Goal: Task Accomplishment & Management: Manage account settings

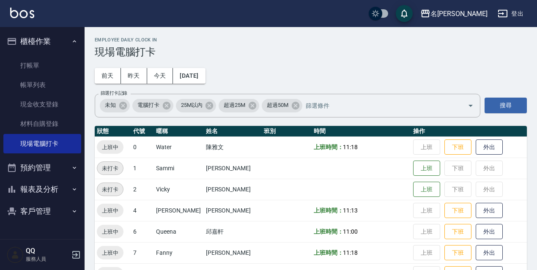
scroll to position [169, 0]
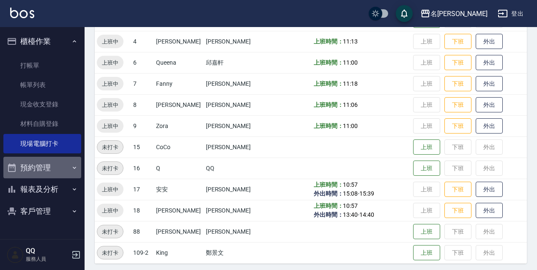
click at [75, 169] on icon "button" at bounding box center [74, 168] width 7 height 7
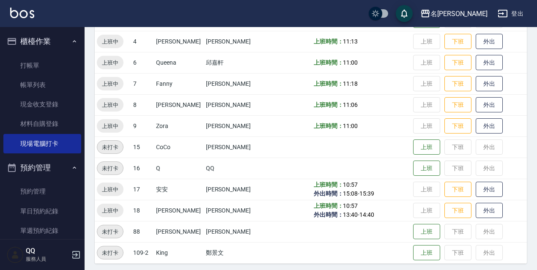
scroll to position [58, 0]
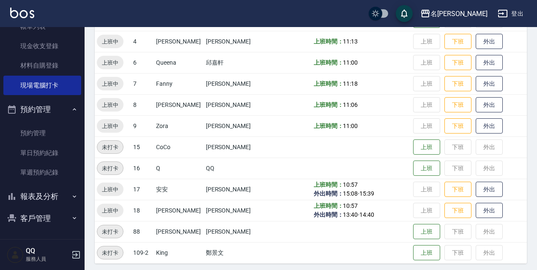
click at [60, 194] on button "報表及分析" at bounding box center [42, 197] width 78 height 22
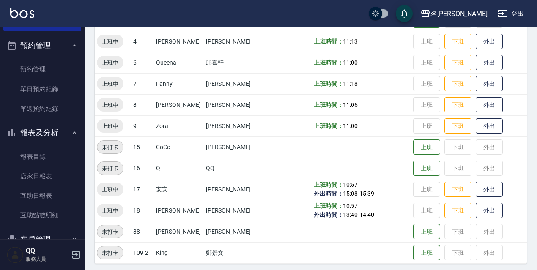
scroll to position [143, 0]
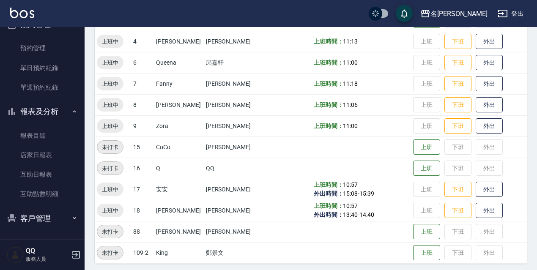
click at [514, 12] on button "登出" at bounding box center [510, 14] width 33 height 16
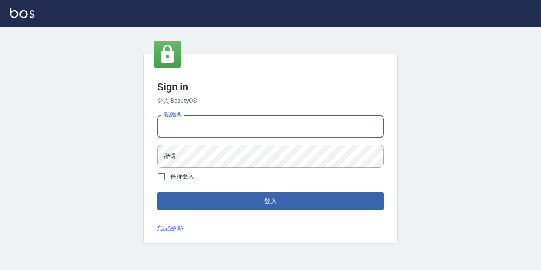
click at [184, 126] on input "電話號碼" at bounding box center [270, 126] width 227 height 23
type input "0967388409"
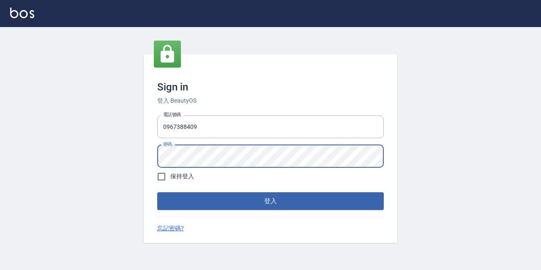
click at [157, 192] on button "登入" at bounding box center [270, 201] width 227 height 18
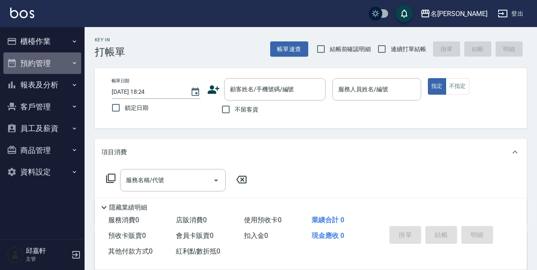
click at [71, 64] on icon "button" at bounding box center [74, 63] width 7 height 7
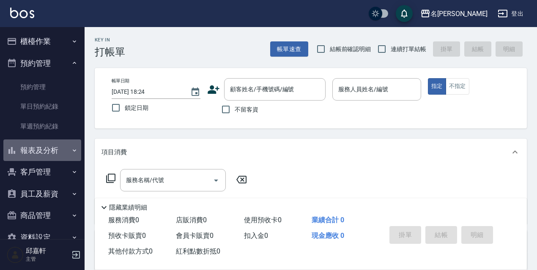
click at [65, 151] on button "報表及分析" at bounding box center [42, 151] width 78 height 22
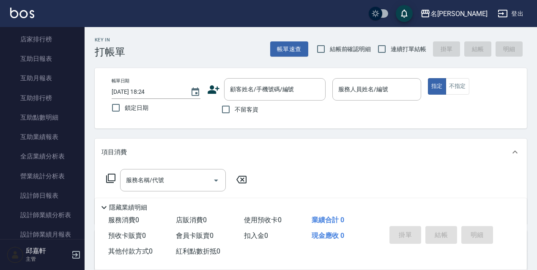
scroll to position [177, 0]
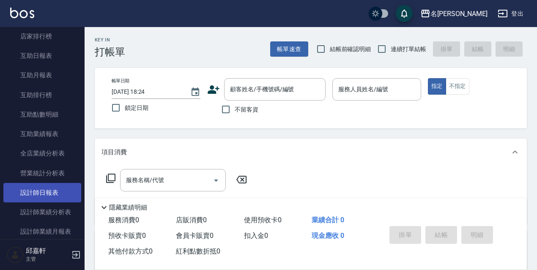
click at [49, 189] on link "設計師日報表" at bounding box center [42, 192] width 78 height 19
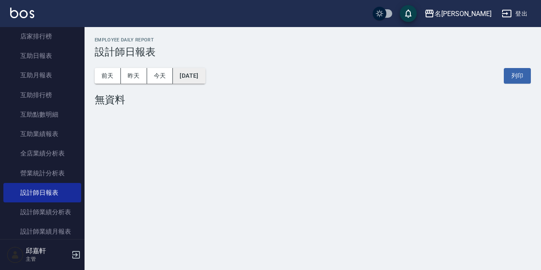
click at [201, 77] on button "[DATE]" at bounding box center [189, 76] width 32 height 16
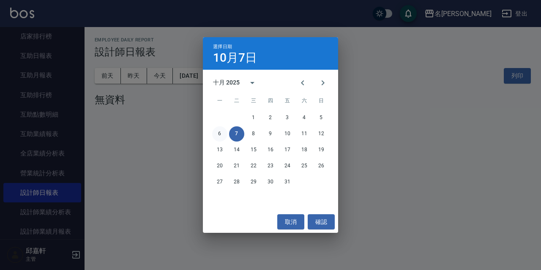
click at [219, 135] on button "6" at bounding box center [219, 133] width 15 height 15
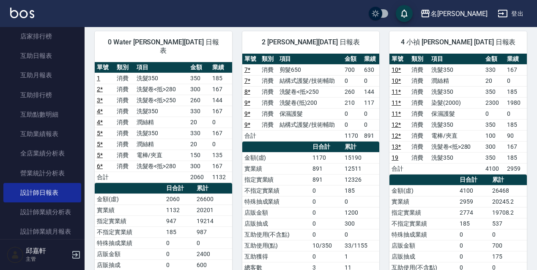
scroll to position [73, 0]
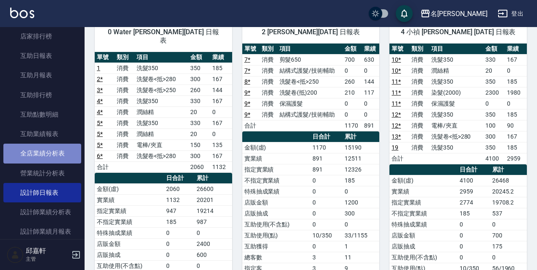
click at [51, 152] on link "全店業績分析表" at bounding box center [42, 153] width 78 height 19
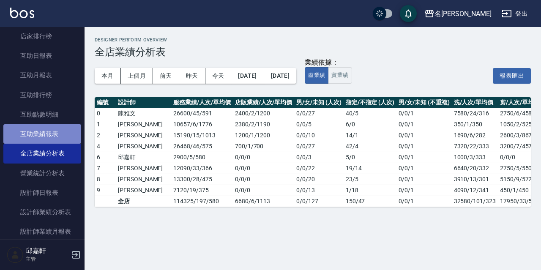
click at [52, 135] on link "互助業績報表" at bounding box center [42, 133] width 78 height 19
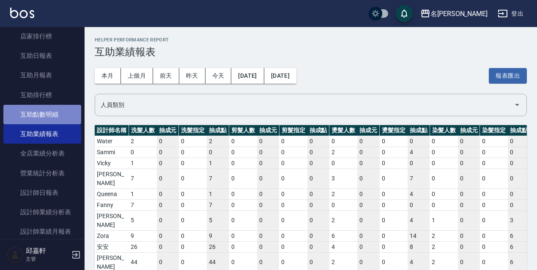
click at [46, 119] on link "互助點數明細" at bounding box center [42, 114] width 78 height 19
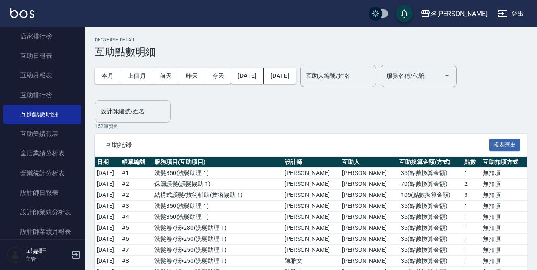
click at [132, 119] on div "設計師編號/姓名" at bounding box center [133, 111] width 76 height 22
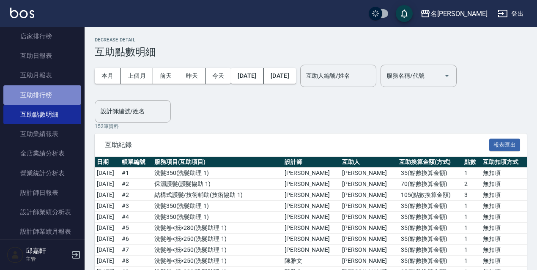
click at [49, 93] on link "互助排行榜" at bounding box center [42, 94] width 78 height 19
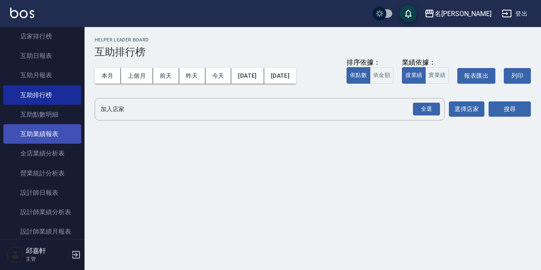
click at [52, 137] on link "互助業績報表" at bounding box center [42, 133] width 78 height 19
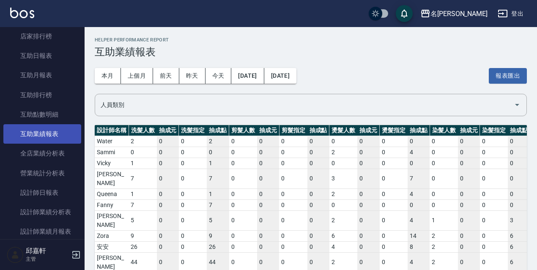
click at [40, 143] on link "互助業績報表" at bounding box center [42, 133] width 78 height 19
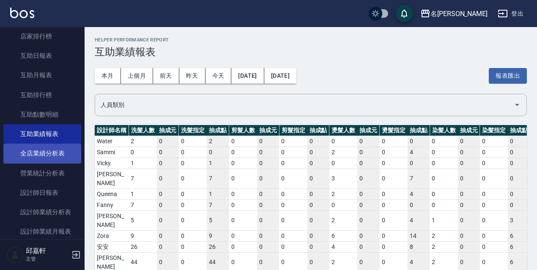
click at [40, 153] on link "全店業績分析表" at bounding box center [42, 153] width 78 height 19
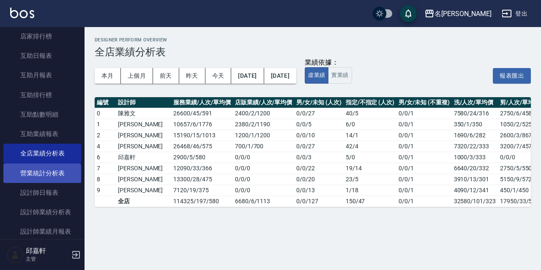
click at [63, 170] on link "營業統計分析表" at bounding box center [42, 173] width 78 height 19
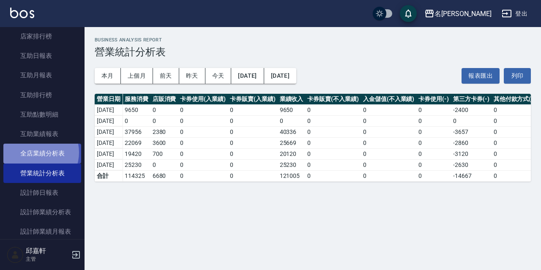
click at [35, 152] on link "全店業績分析表" at bounding box center [42, 153] width 78 height 19
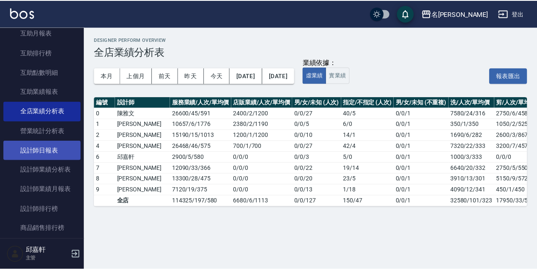
scroll to position [262, 0]
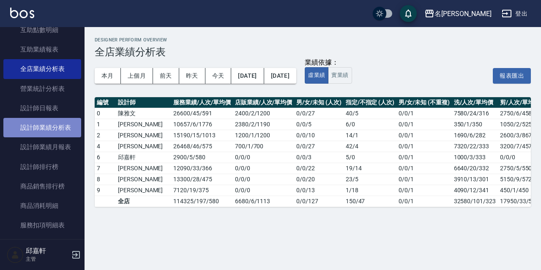
click at [43, 132] on link "設計師業績分析表" at bounding box center [42, 127] width 78 height 19
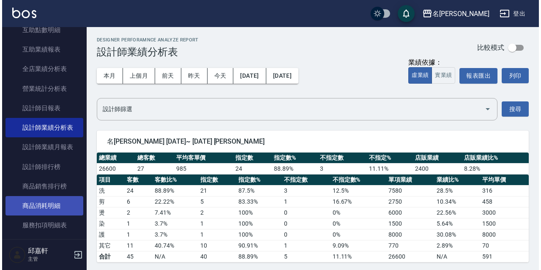
scroll to position [346, 0]
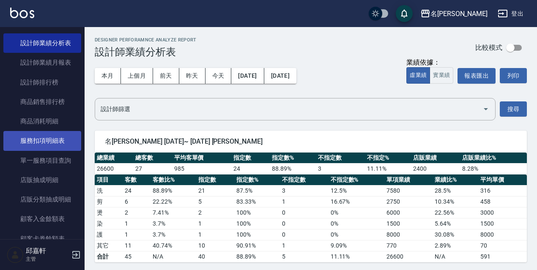
click at [52, 137] on link "服務扣項明細表" at bounding box center [42, 140] width 78 height 19
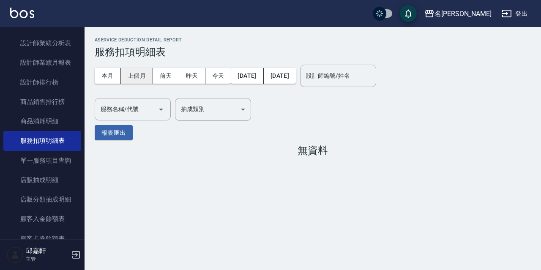
click at [129, 70] on button "上個月" at bounding box center [137, 76] width 32 height 16
click at [190, 108] on body "名留伊通 登出 櫃檯作業 打帳單 帳單列表 現金收支登錄 高階收支登錄 材料自購登錄 每日結帳 現場電腦打卡 預約管理 預約管理 單日預約紀錄 單週預約紀錄 …" at bounding box center [270, 135] width 541 height 270
type input "預設"
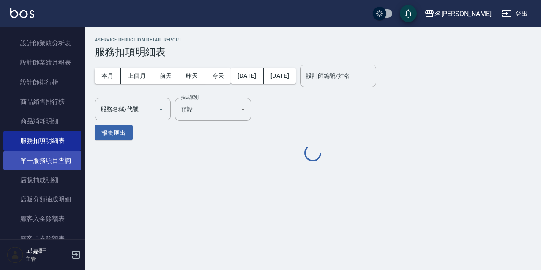
click at [64, 159] on link "單一服務項目查詢" at bounding box center [42, 160] width 78 height 19
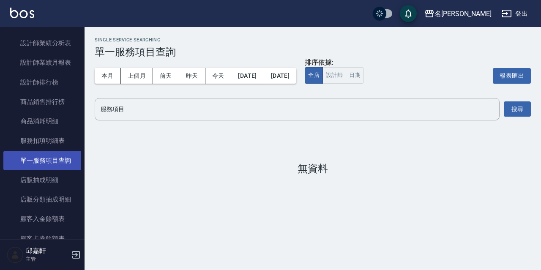
click at [65, 158] on link "單一服務項目查詢" at bounding box center [42, 160] width 78 height 19
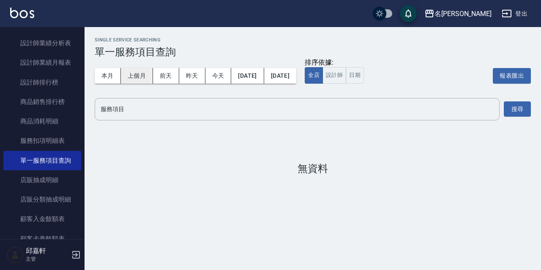
click at [144, 76] on button "上個月" at bounding box center [137, 76] width 32 height 16
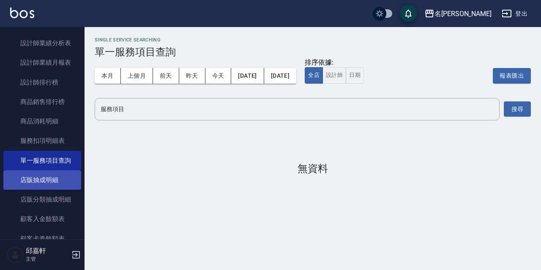
click at [58, 177] on link "店販抽成明細" at bounding box center [42, 179] width 78 height 19
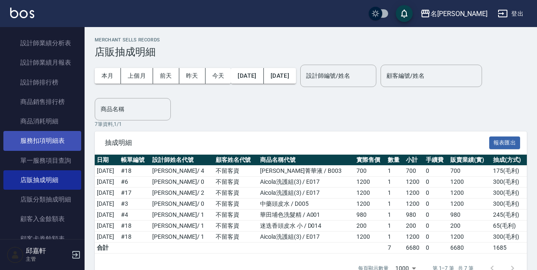
click at [60, 148] on link "服務扣項明細表" at bounding box center [42, 140] width 78 height 19
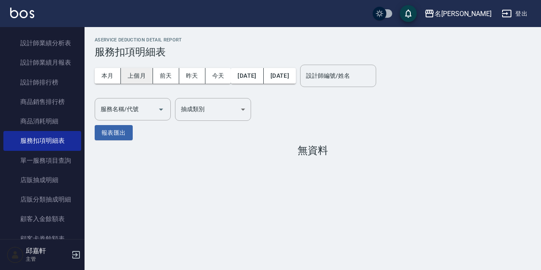
click at [132, 78] on button "上個月" at bounding box center [137, 76] width 32 height 16
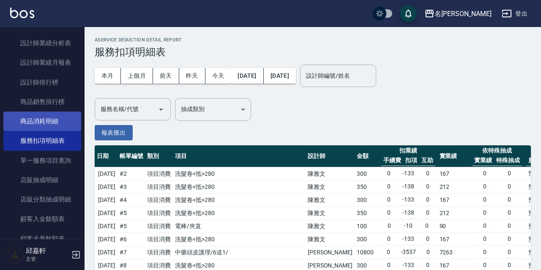
click at [52, 129] on link "商品消耗明細" at bounding box center [42, 121] width 78 height 19
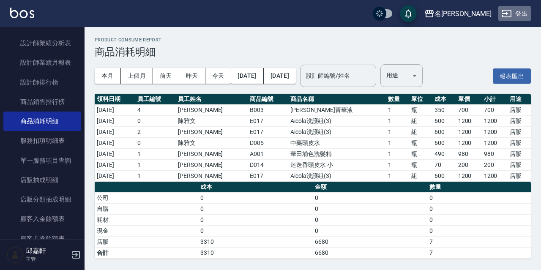
click at [506, 17] on icon "button" at bounding box center [507, 13] width 10 height 10
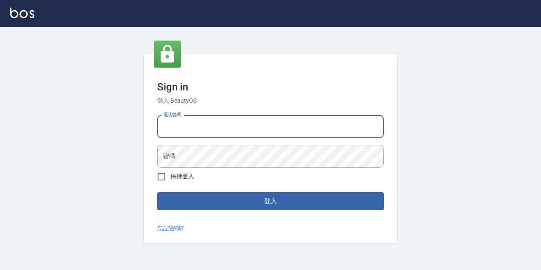
click at [218, 132] on input "電話號碼" at bounding box center [270, 126] width 227 height 23
type input "0967388409"
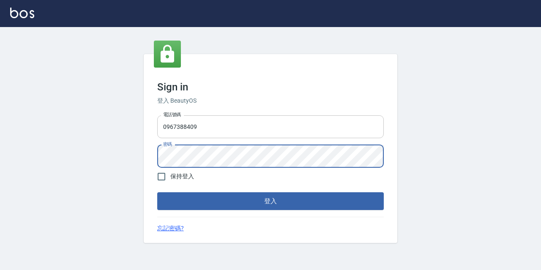
click at [157, 192] on button "登入" at bounding box center [270, 201] width 227 height 18
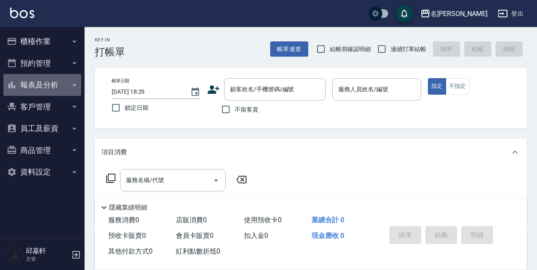
click at [48, 83] on button "報表及分析" at bounding box center [42, 85] width 78 height 22
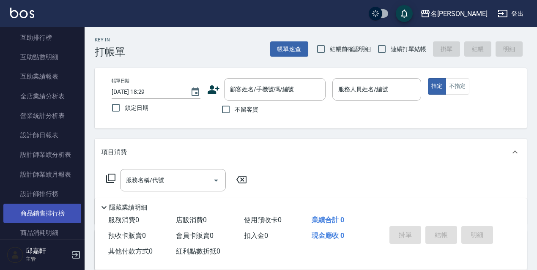
scroll to position [211, 0]
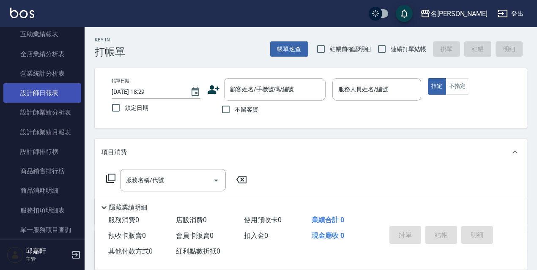
click at [56, 92] on link "設計師日報表" at bounding box center [42, 92] width 78 height 19
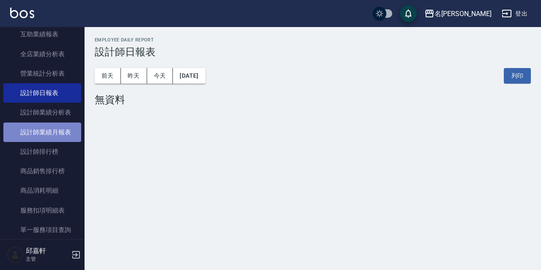
click at [64, 123] on link "設計師業績月報表" at bounding box center [42, 132] width 78 height 19
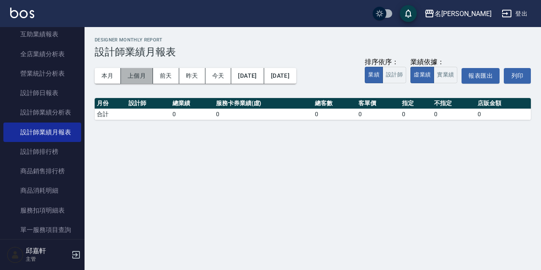
click at [133, 73] on button "上個月" at bounding box center [137, 76] width 32 height 16
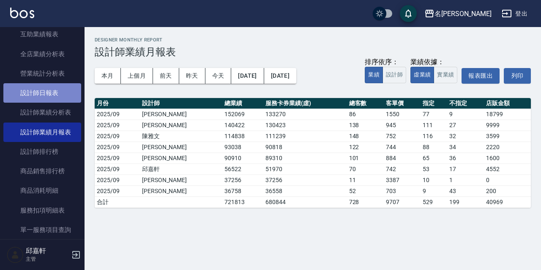
click at [60, 92] on link "設計師日報表" at bounding box center [42, 92] width 78 height 19
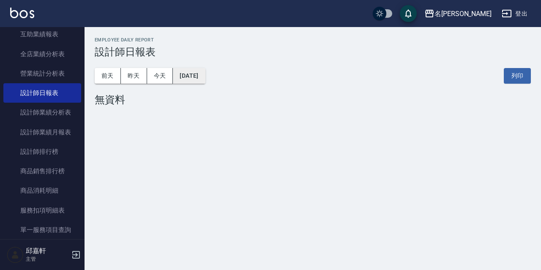
click at [205, 81] on button "[DATE]" at bounding box center [189, 76] width 32 height 16
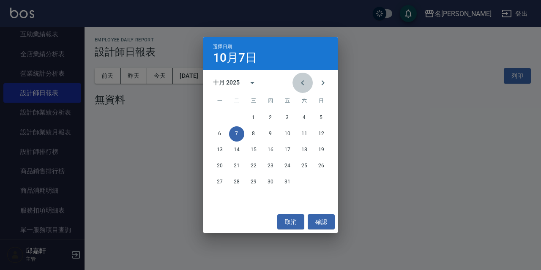
click at [302, 82] on icon "Previous month" at bounding box center [302, 82] width 3 height 5
click at [140, 127] on div "選擇日期 10月7日 九月 2025 一 二 三 四 五 六 日 1 2 3 4 5 6 7 8 9 10 11 12 13 14 15 16 17 18 1…" at bounding box center [270, 135] width 541 height 270
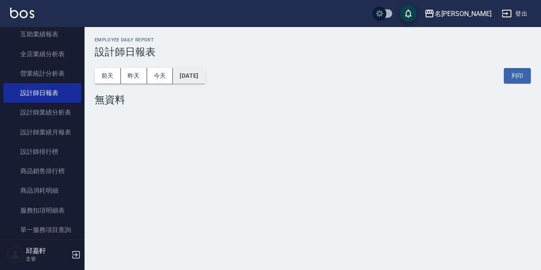
click at [202, 76] on button "[DATE]" at bounding box center [189, 76] width 32 height 16
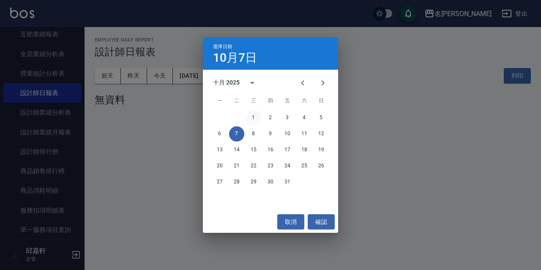
click at [253, 118] on button "1" at bounding box center [253, 117] width 15 height 15
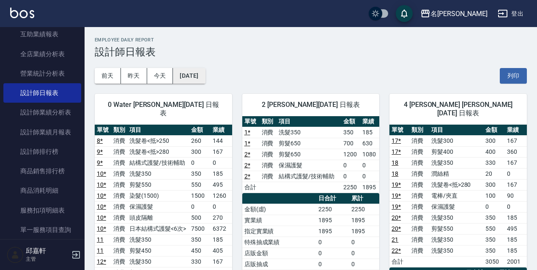
click at [205, 75] on button "[DATE]" at bounding box center [189, 76] width 32 height 16
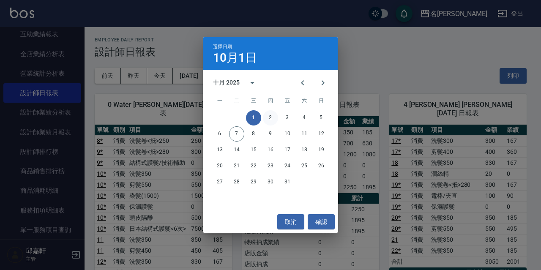
click at [273, 118] on button "2" at bounding box center [270, 117] width 15 height 15
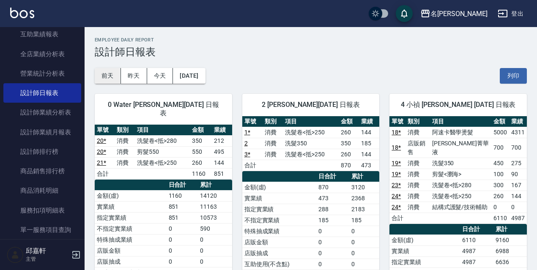
click at [97, 77] on button "前天" at bounding box center [108, 76] width 26 height 16
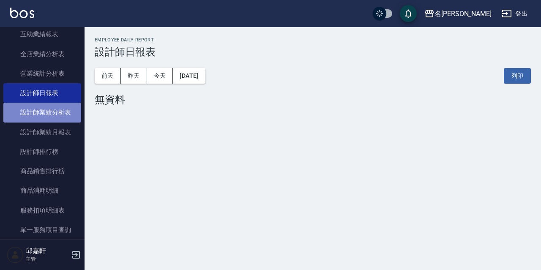
click at [60, 108] on link "設計師業績分析表" at bounding box center [42, 112] width 78 height 19
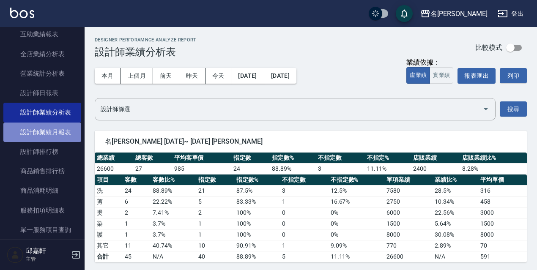
click at [59, 137] on link "設計師業績月報表" at bounding box center [42, 132] width 78 height 19
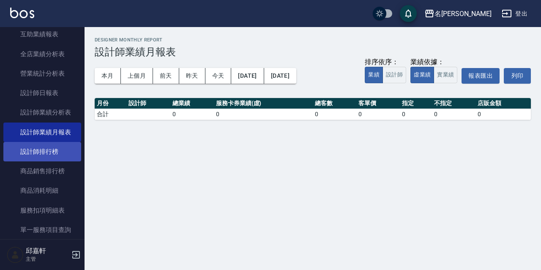
click at [49, 157] on link "設計師排行榜" at bounding box center [42, 151] width 78 height 19
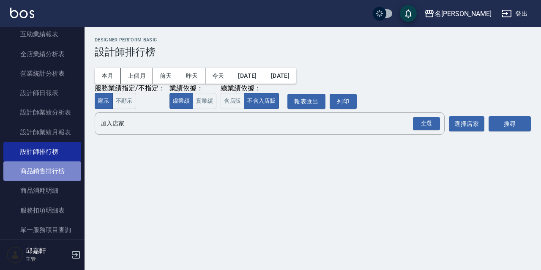
click at [51, 171] on link "商品銷售排行榜" at bounding box center [42, 171] width 78 height 19
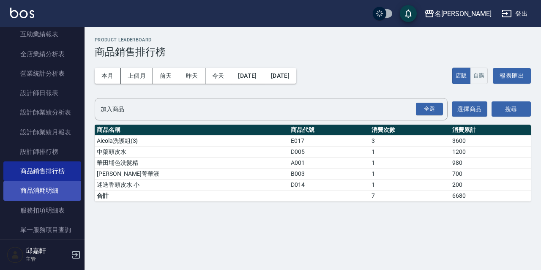
click at [50, 183] on link "商品消耗明細" at bounding box center [42, 190] width 78 height 19
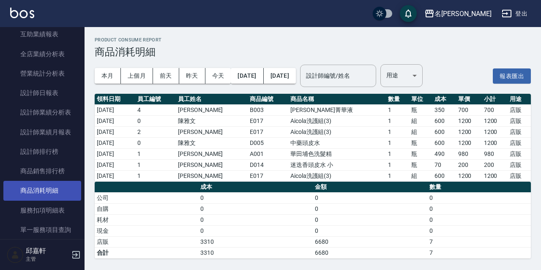
scroll to position [296, 0]
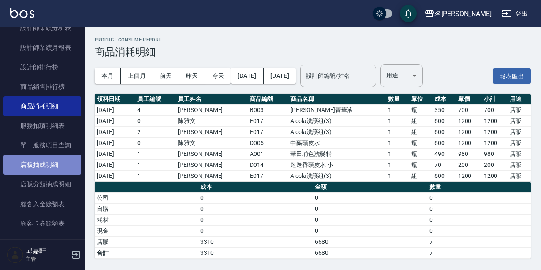
click at [47, 159] on link "店販抽成明細" at bounding box center [42, 164] width 78 height 19
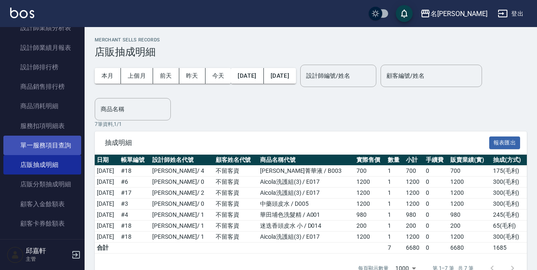
click at [53, 153] on link "單一服務項目查詢" at bounding box center [42, 145] width 78 height 19
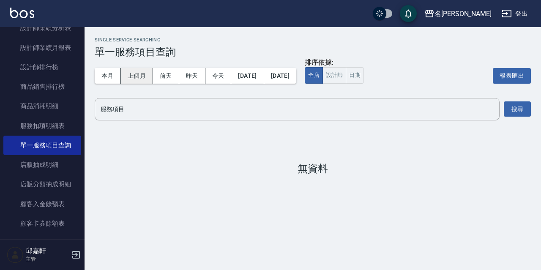
click at [131, 75] on button "上個月" at bounding box center [137, 76] width 32 height 16
click at [173, 112] on input "服務項目" at bounding box center [298, 109] width 398 height 15
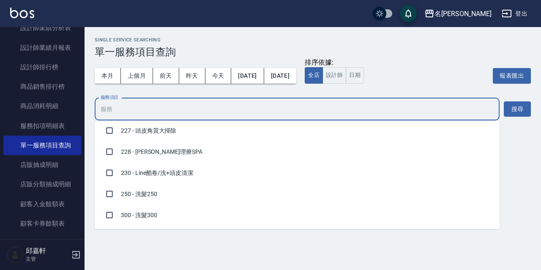
scroll to position [596, 0]
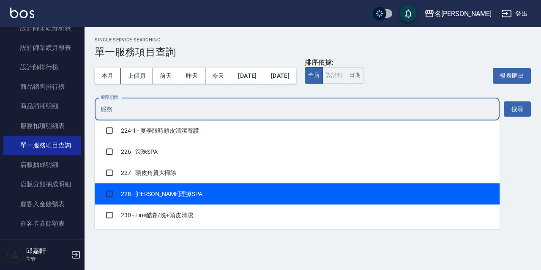
click at [166, 192] on li "228 - 海莉理療SPA" at bounding box center [297, 194] width 405 height 21
checkbox input "true"
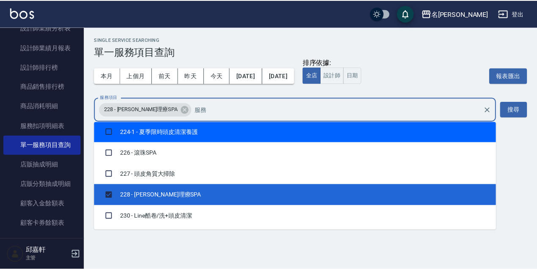
scroll to position [554, 0]
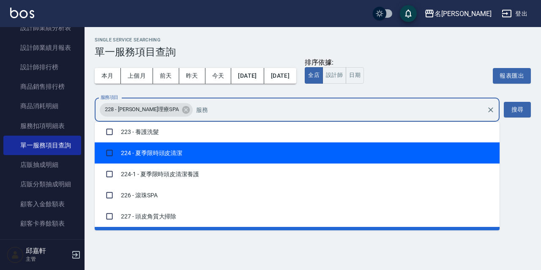
click at [172, 155] on li "224 - 夏季限時頭皮清潔" at bounding box center [297, 153] width 405 height 21
checkbox input "true"
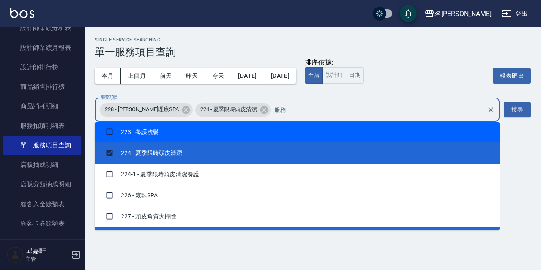
click at [166, 125] on li "223 - 養護洗髮" at bounding box center [297, 131] width 405 height 21
checkbox input "true"
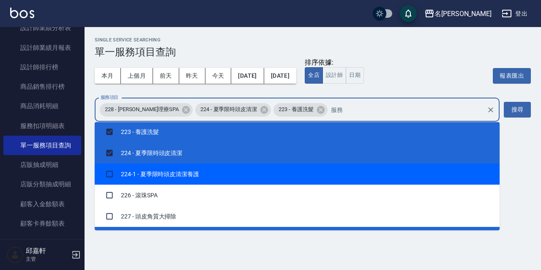
click at [189, 166] on li "224-1 - 夏季限時頭皮清潔養護" at bounding box center [297, 174] width 405 height 21
checkbox input "true"
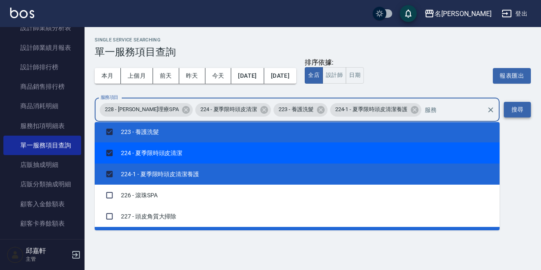
click at [513, 111] on button "搜尋" at bounding box center [517, 110] width 27 height 16
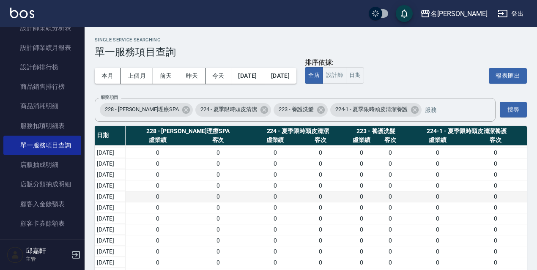
scroll to position [31, 0]
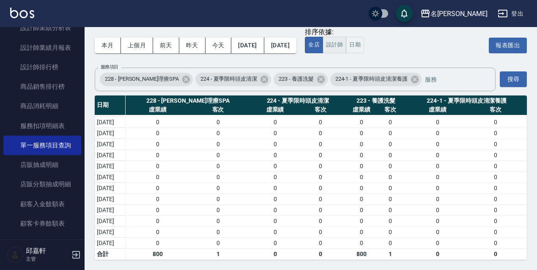
click at [346, 41] on button "設計師" at bounding box center [335, 45] width 24 height 16
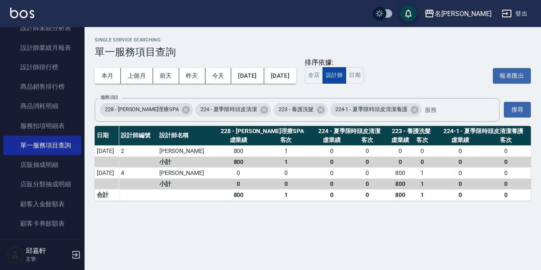
scroll to position [0, 0]
click at [350, 64] on div "排序依據:" at bounding box center [334, 62] width 59 height 9
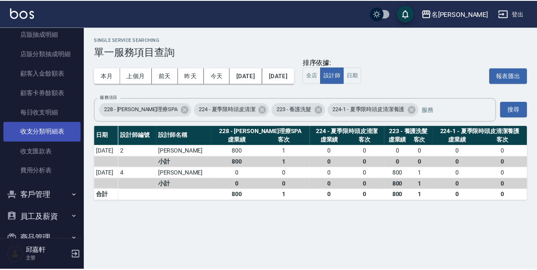
scroll to position [384, 0]
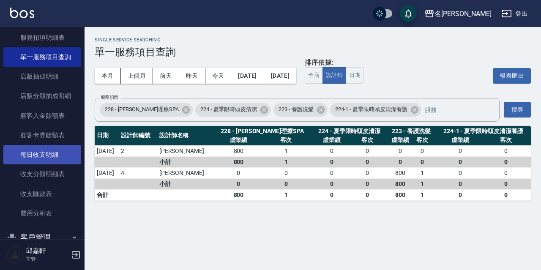
click at [58, 158] on link "每日收支明細" at bounding box center [42, 154] width 78 height 19
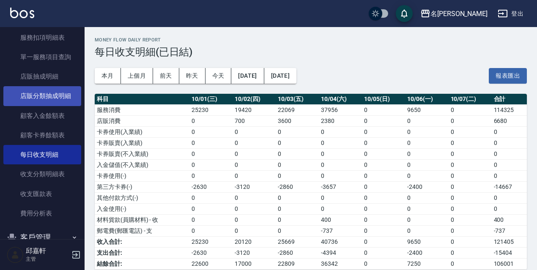
click at [69, 101] on link "店販分類抽成明細" at bounding box center [42, 95] width 78 height 19
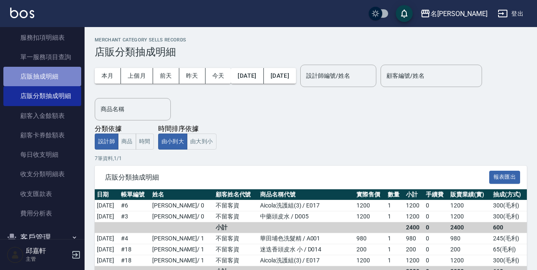
click at [60, 84] on link "店販抽成明細" at bounding box center [42, 76] width 78 height 19
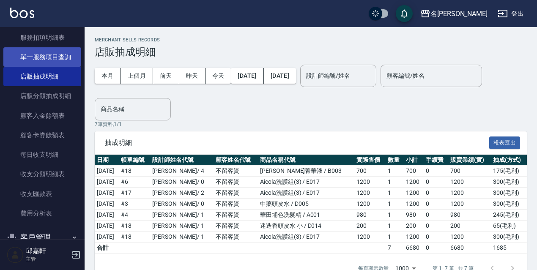
click at [62, 52] on link "單一服務項目查詢" at bounding box center [42, 56] width 78 height 19
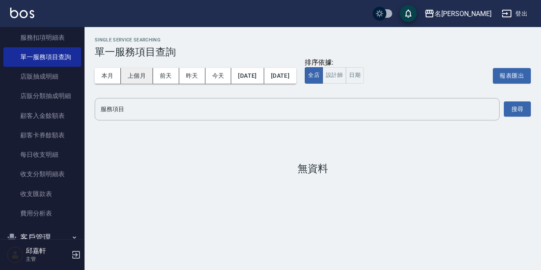
click at [144, 79] on button "上個月" at bounding box center [137, 76] width 32 height 16
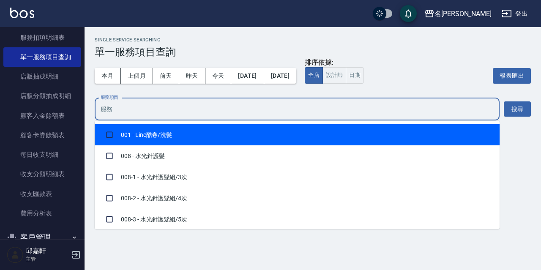
click at [477, 107] on input "服務項目" at bounding box center [298, 109] width 398 height 15
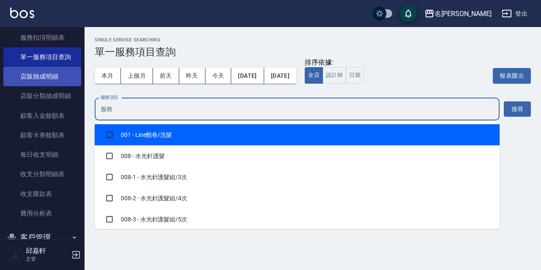
click at [18, 75] on link "店販抽成明細" at bounding box center [42, 76] width 78 height 19
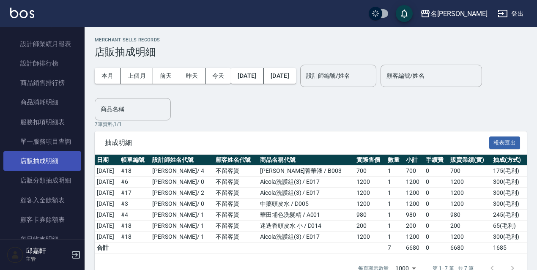
scroll to position [258, 0]
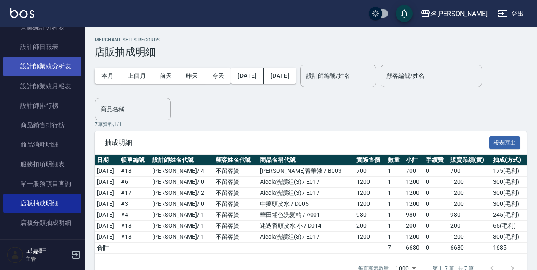
click at [52, 65] on link "設計師業績分析表" at bounding box center [42, 66] width 78 height 19
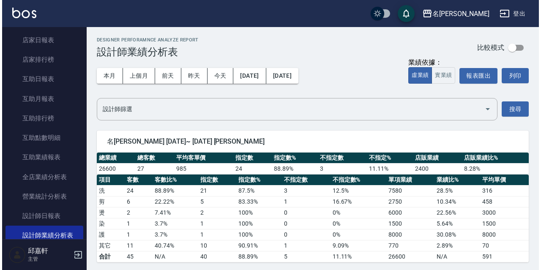
scroll to position [46, 0]
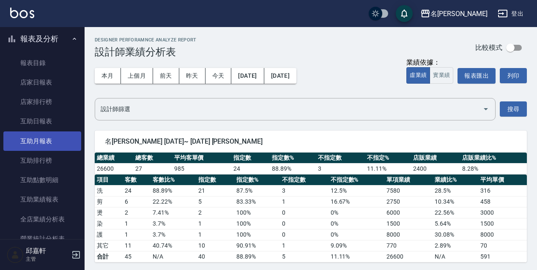
click at [36, 149] on link "互助月報表" at bounding box center [42, 141] width 78 height 19
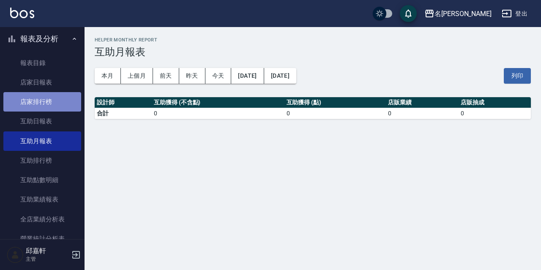
click at [43, 100] on link "店家排行榜" at bounding box center [42, 101] width 78 height 19
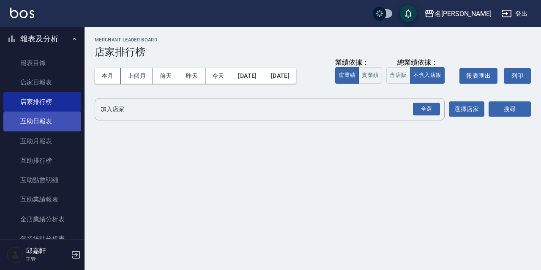
click at [62, 131] on link "互助日報表" at bounding box center [42, 121] width 78 height 19
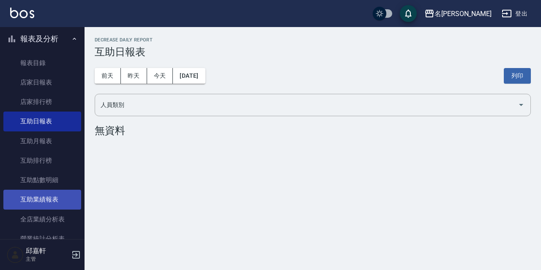
scroll to position [258, 0]
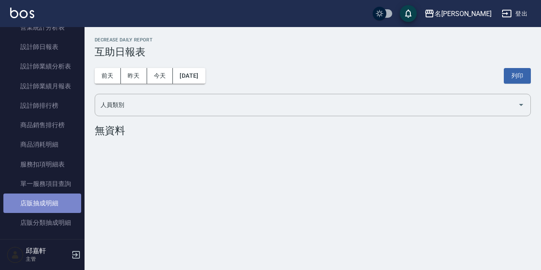
click at [47, 208] on link "店販抽成明細" at bounding box center [42, 203] width 78 height 19
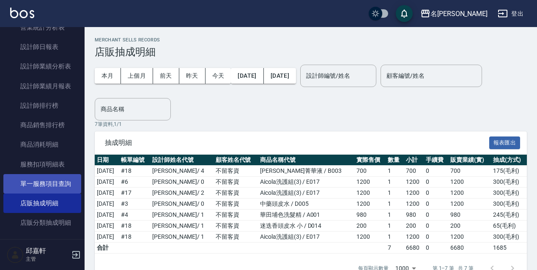
click at [58, 184] on link "單一服務項目查詢" at bounding box center [42, 183] width 78 height 19
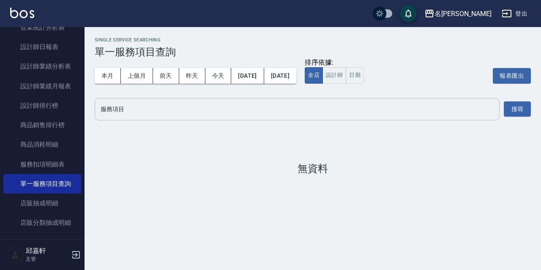
click at [202, 99] on div "服務項目" at bounding box center [297, 109] width 405 height 22
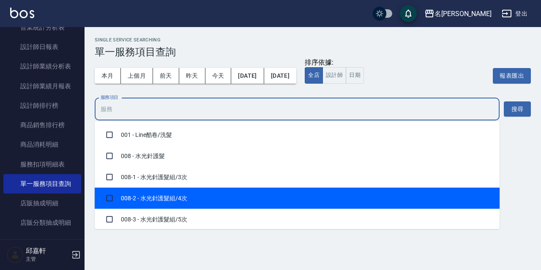
scroll to position [169, 0]
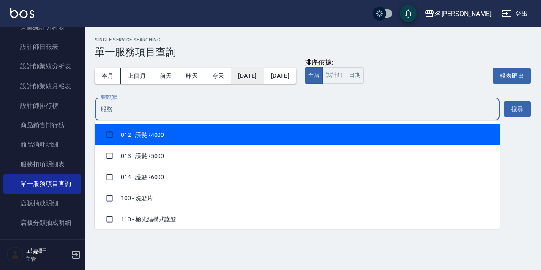
click at [251, 77] on button "[DATE]" at bounding box center [247, 76] width 33 height 16
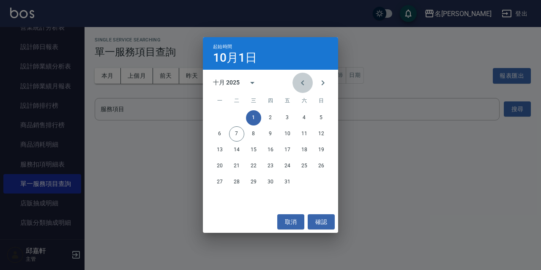
click at [304, 82] on icon "Previous month" at bounding box center [303, 83] width 10 height 10
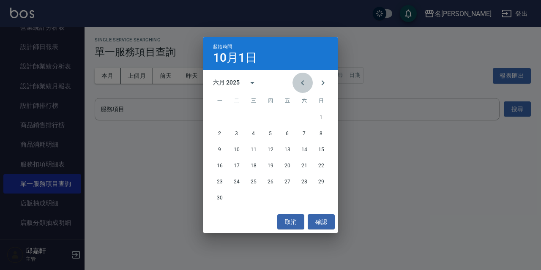
click at [303, 82] on icon "Previous month" at bounding box center [303, 83] width 10 height 10
click at [302, 83] on icon "Previous month" at bounding box center [303, 83] width 10 height 10
click at [301, 84] on icon "Previous month" at bounding box center [303, 83] width 10 height 10
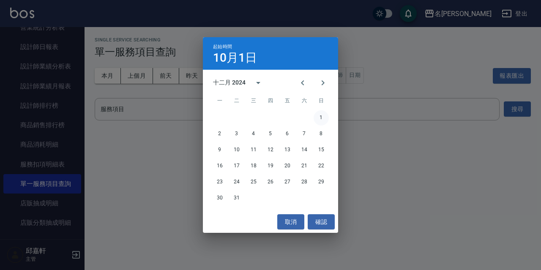
drag, startPoint x: 318, startPoint y: 110, endPoint x: 319, endPoint y: 115, distance: 6.1
click at [318, 114] on div "1 2 3 4 5 6 7 8 9 10 11 12 13 14 15 16 17 18 19 20 21 22 23 24 25 26 27 28 29 3…" at bounding box center [270, 158] width 135 height 97
click at [319, 115] on button "1" at bounding box center [321, 117] width 15 height 15
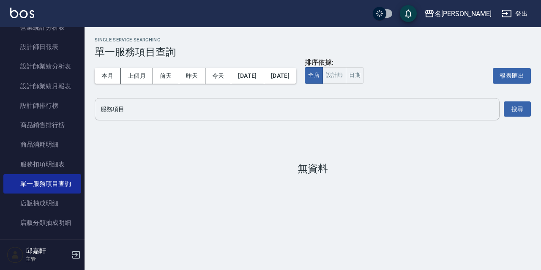
click at [165, 115] on input "服務項目" at bounding box center [298, 109] width 398 height 15
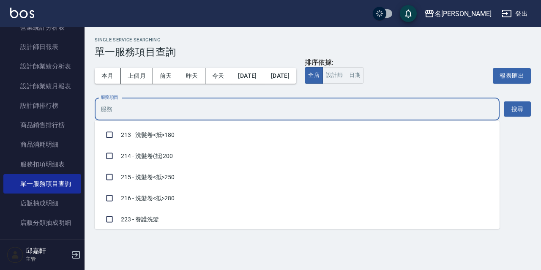
scroll to position [592, 0]
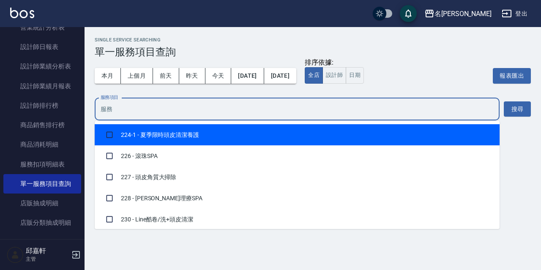
click at [183, 140] on li "224-1 - 夏季限時頭皮清潔養護" at bounding box center [297, 134] width 405 height 21
checkbox input "true"
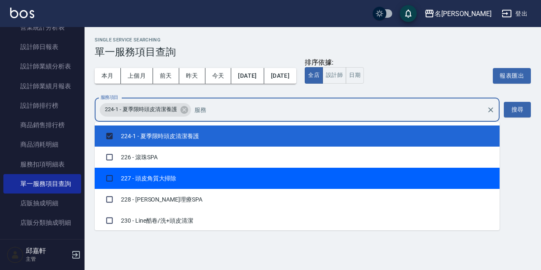
click at [180, 170] on li "227 - 頭皮角質大掃除" at bounding box center [297, 178] width 405 height 21
checkbox input "true"
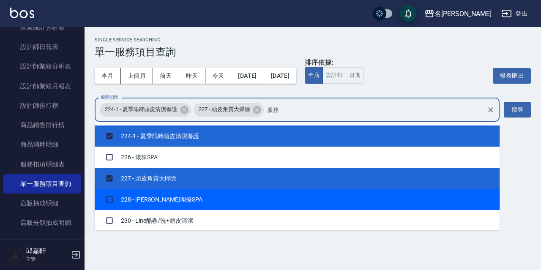
click at [177, 199] on li "228 - 海莉理療SPA" at bounding box center [297, 199] width 405 height 21
checkbox input "true"
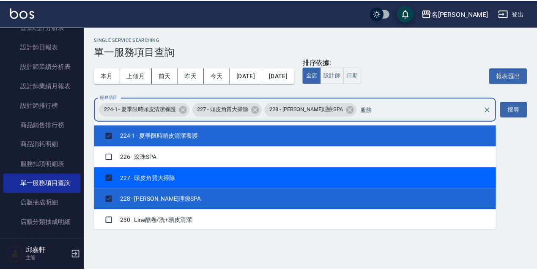
scroll to position [550, 0]
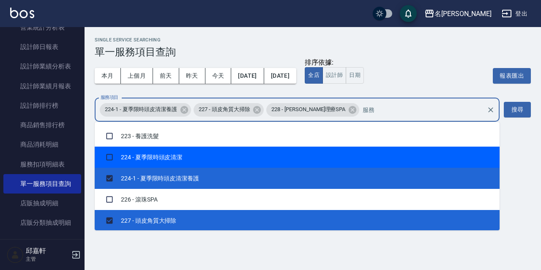
click at [165, 157] on li "224 - 夏季限時頭皮清潔" at bounding box center [297, 157] width 405 height 21
checkbox input "true"
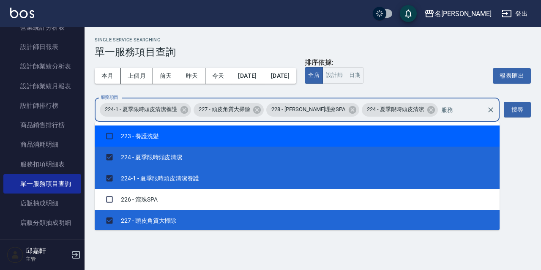
click at [181, 137] on li "223 - 養護洗髮" at bounding box center [297, 136] width 405 height 21
checkbox input "true"
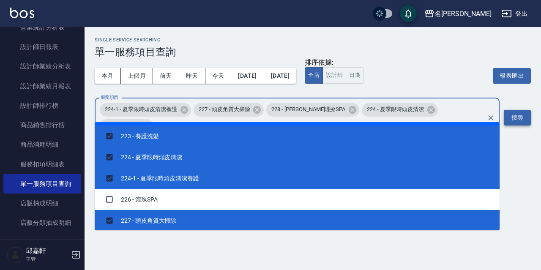
click at [507, 110] on button "搜尋" at bounding box center [517, 118] width 27 height 16
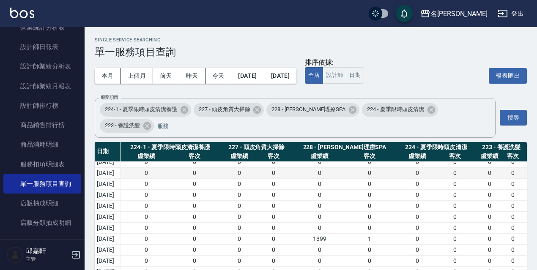
scroll to position [1776, 0]
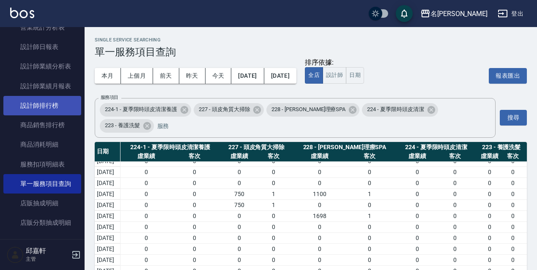
click at [36, 106] on link "設計師排行榜" at bounding box center [42, 105] width 78 height 19
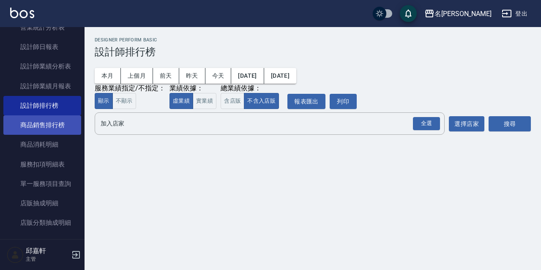
click at [46, 127] on link "商品銷售排行榜" at bounding box center [42, 124] width 78 height 19
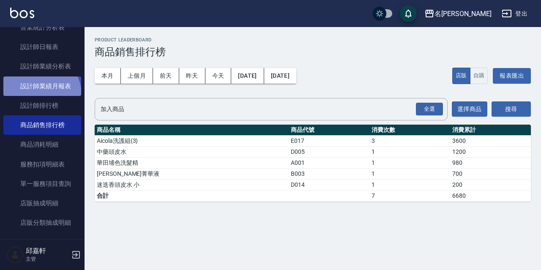
click at [40, 94] on link "設計師業績月報表" at bounding box center [42, 86] width 78 height 19
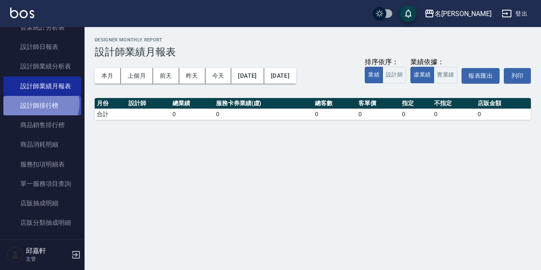
click at [39, 104] on link "設計師排行榜" at bounding box center [42, 105] width 78 height 19
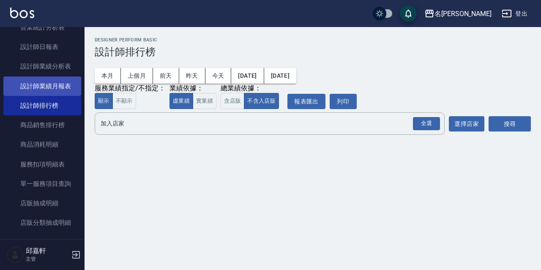
click at [36, 92] on link "設計師業績月報表" at bounding box center [42, 86] width 78 height 19
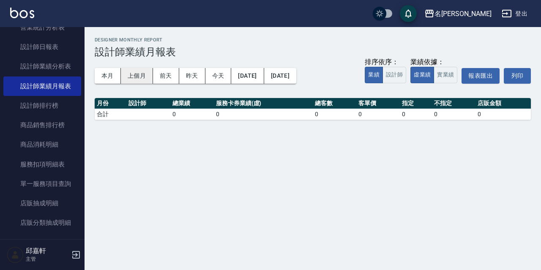
click at [141, 74] on button "上個月" at bounding box center [137, 76] width 32 height 16
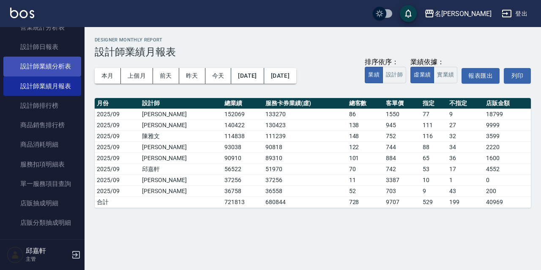
click at [52, 74] on link "設計師業績分析表" at bounding box center [42, 66] width 78 height 19
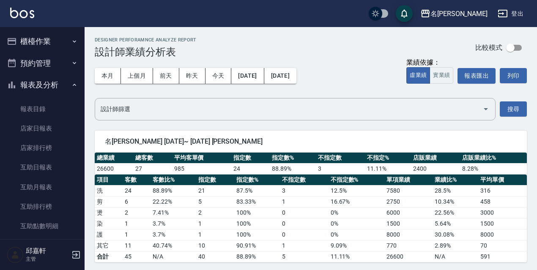
click at [37, 82] on button "報表及分析" at bounding box center [42, 85] width 78 height 22
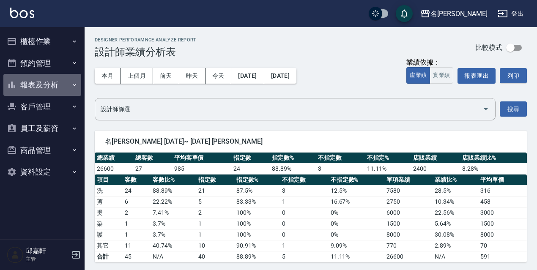
click at [37, 82] on button "報表及分析" at bounding box center [42, 85] width 78 height 22
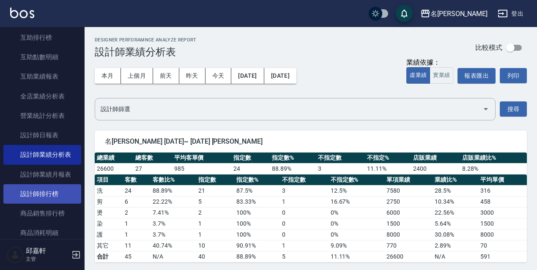
scroll to position [211, 0]
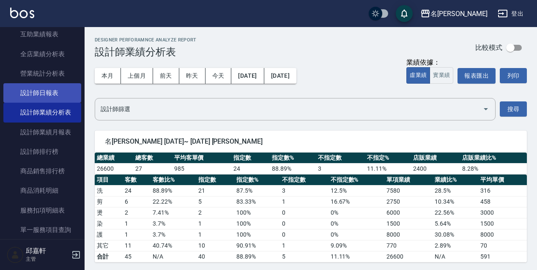
click at [49, 96] on link "設計師日報表" at bounding box center [42, 92] width 78 height 19
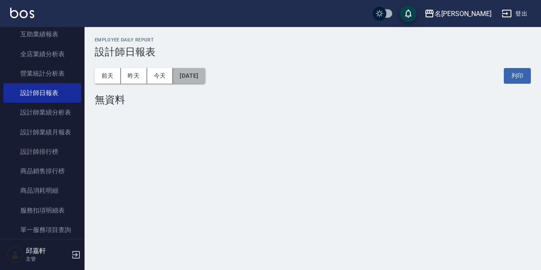
click at [196, 77] on button "[DATE]" at bounding box center [189, 76] width 32 height 16
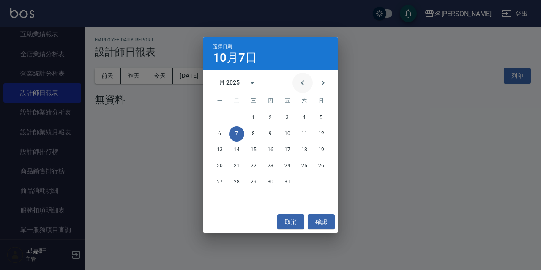
click at [303, 84] on icon "Previous month" at bounding box center [302, 82] width 3 height 5
drag, startPoint x: 248, startPoint y: 180, endPoint x: 236, endPoint y: 180, distance: 11.4
click at [246, 180] on div "29 30" at bounding box center [270, 182] width 135 height 15
click at [236, 180] on button "30" at bounding box center [236, 182] width 15 height 15
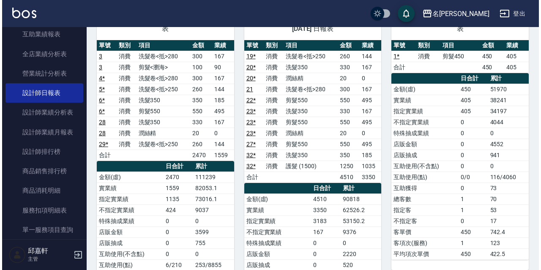
scroll to position [42, 0]
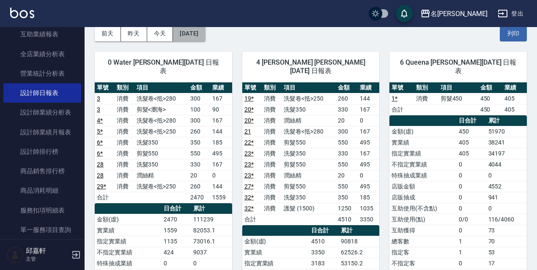
click at [194, 36] on button "[DATE]" at bounding box center [189, 34] width 32 height 16
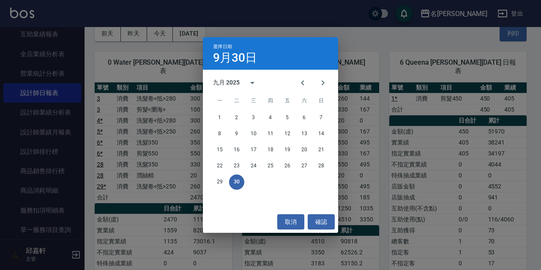
click at [239, 88] on div "九月 2025" at bounding box center [237, 83] width 49 height 20
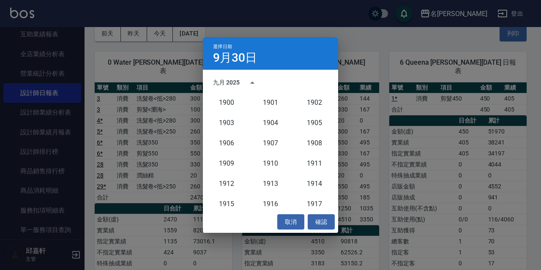
scroll to position [783, 0]
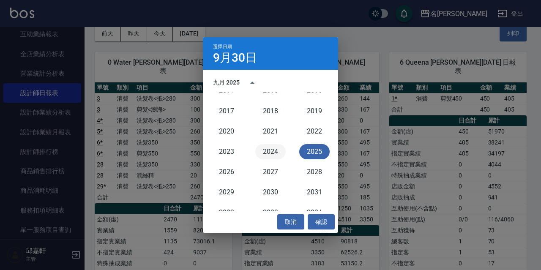
click at [270, 148] on button "2024" at bounding box center [270, 151] width 30 height 15
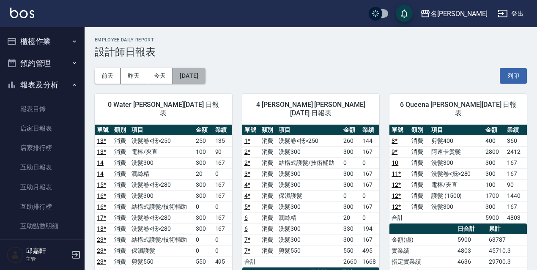
click at [199, 82] on button "2024/09/30" at bounding box center [189, 76] width 32 height 16
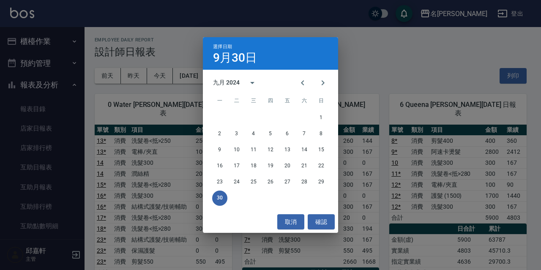
click at [241, 80] on div "九月 2024" at bounding box center [237, 83] width 49 height 20
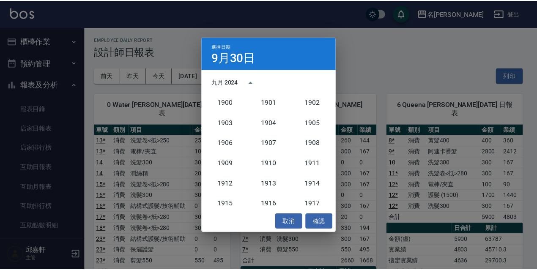
scroll to position [783, 0]
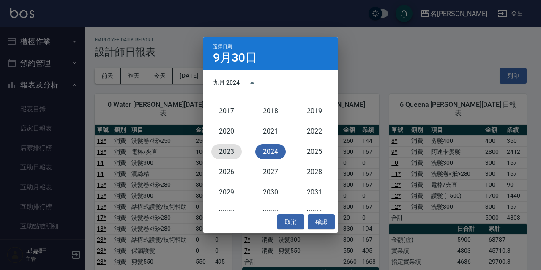
click at [225, 146] on button "2023" at bounding box center [226, 151] width 30 height 15
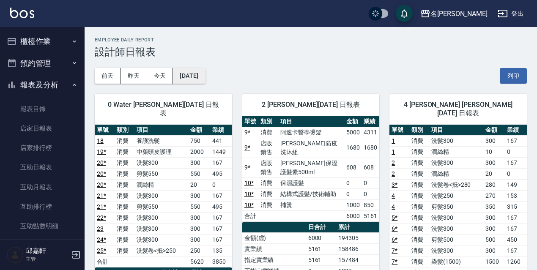
click at [205, 81] on button "2023/09/30" at bounding box center [189, 76] width 32 height 16
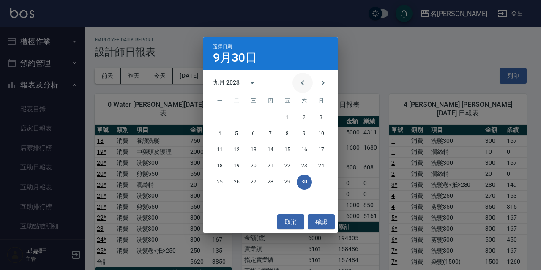
click at [301, 79] on icon "Previous month" at bounding box center [303, 83] width 10 height 10
click at [253, 85] on icon "calendar view is open, switch to year view" at bounding box center [252, 83] width 10 height 10
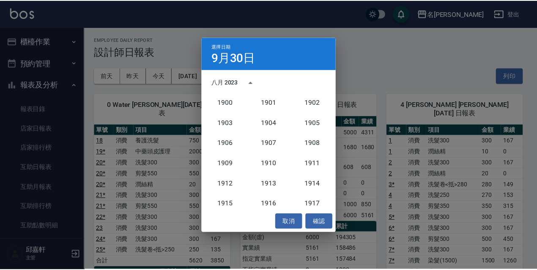
scroll to position [783, 0]
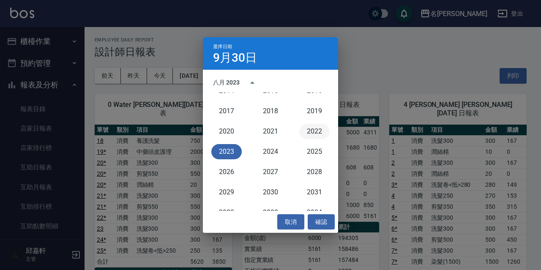
click at [308, 129] on button "2022" at bounding box center [314, 131] width 30 height 15
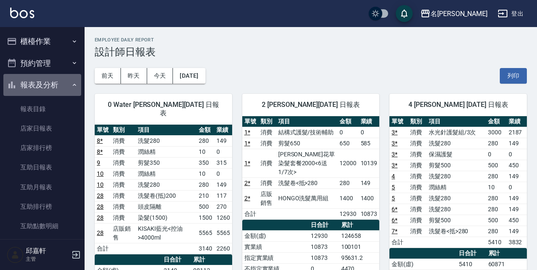
click at [65, 90] on button "報表及分析" at bounding box center [42, 85] width 78 height 22
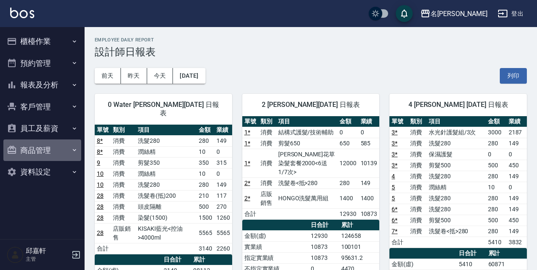
click at [64, 152] on button "商品管理" at bounding box center [42, 151] width 78 height 22
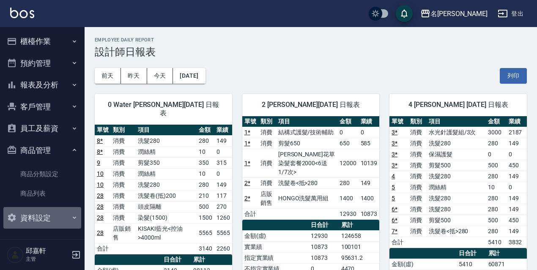
click at [45, 218] on button "資料設定" at bounding box center [42, 218] width 78 height 22
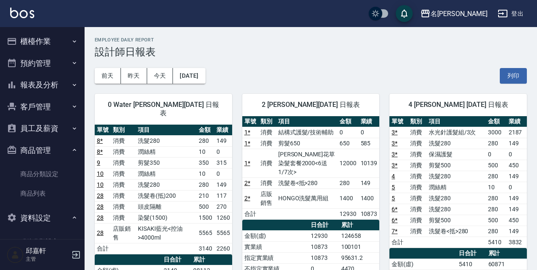
scroll to position [114, 0]
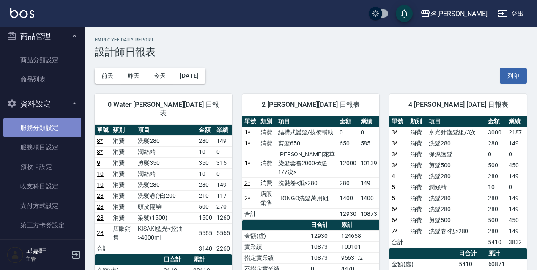
click at [53, 120] on link "服務分類設定" at bounding box center [42, 127] width 78 height 19
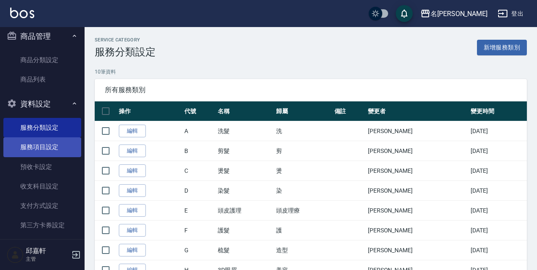
click at [50, 149] on link "服務項目設定" at bounding box center [42, 146] width 78 height 19
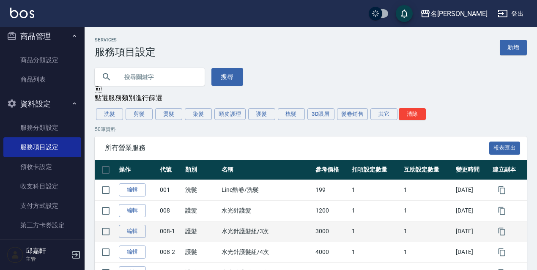
scroll to position [85, 0]
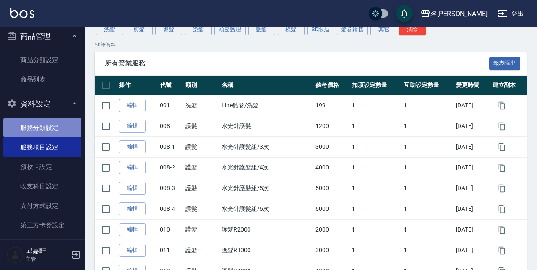
click at [58, 134] on link "服務分類設定" at bounding box center [42, 127] width 78 height 19
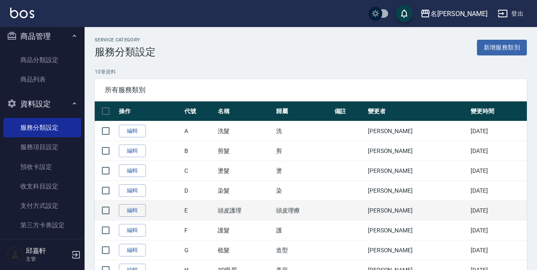
scroll to position [80, 0]
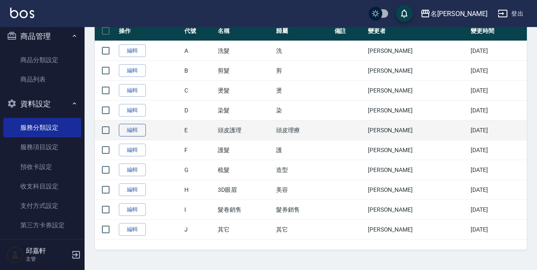
click at [140, 132] on link "編輯" at bounding box center [132, 130] width 27 height 13
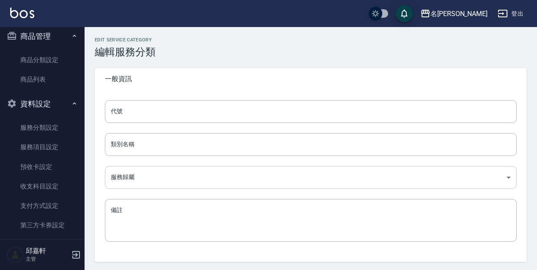
scroll to position [28, 0]
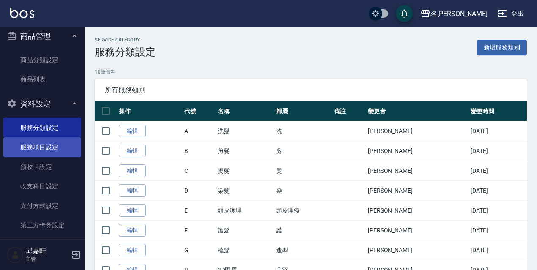
click at [64, 146] on link "服務項目設定" at bounding box center [42, 146] width 78 height 19
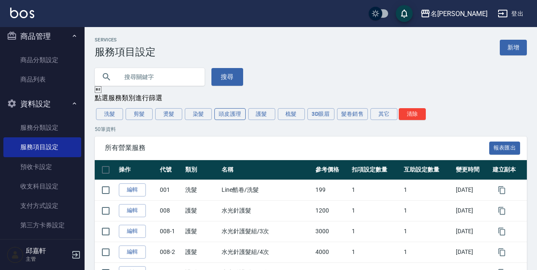
click at [231, 118] on button "頭皮護理" at bounding box center [229, 114] width 31 height 12
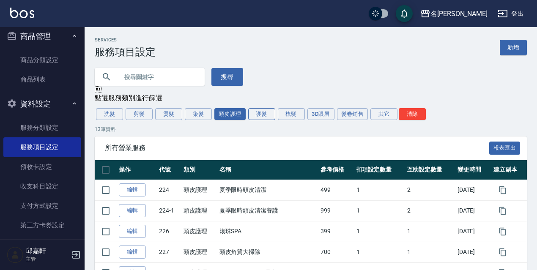
click at [262, 119] on button "護髮" at bounding box center [261, 114] width 27 height 12
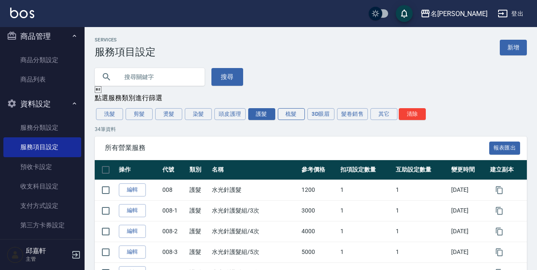
click at [292, 120] on button "梳髮" at bounding box center [291, 114] width 27 height 12
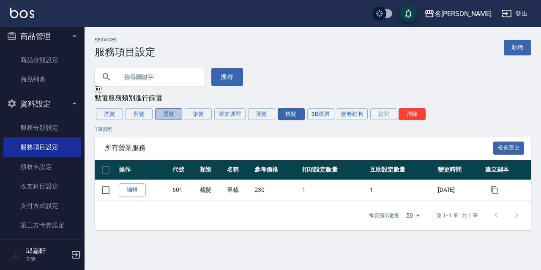
click at [181, 116] on button "燙髮" at bounding box center [168, 114] width 27 height 12
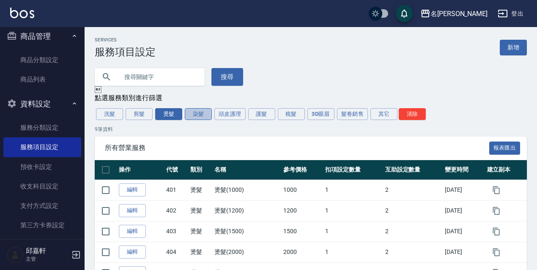
click at [201, 116] on button "染髮" at bounding box center [198, 114] width 27 height 12
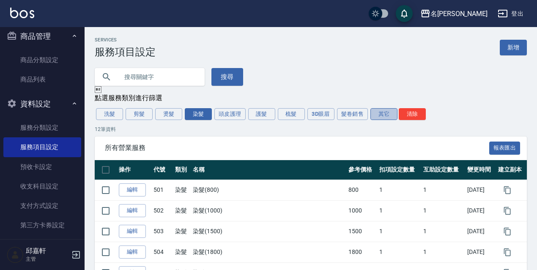
click at [374, 115] on button "其它" at bounding box center [383, 114] width 27 height 12
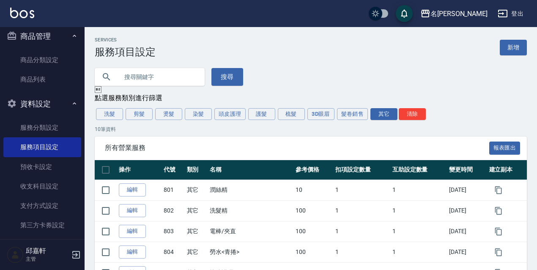
click at [168, 83] on input "text" at bounding box center [158, 77] width 80 height 23
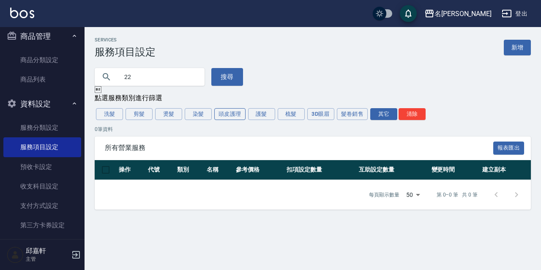
click at [233, 119] on button "頭皮護理" at bounding box center [229, 114] width 31 height 12
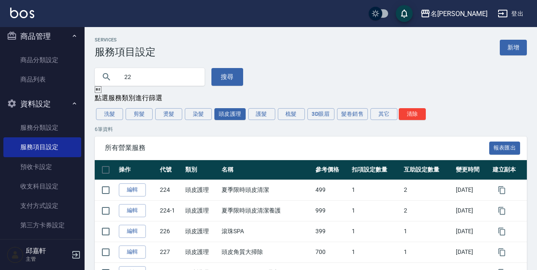
click at [161, 69] on input "22" at bounding box center [158, 77] width 80 height 23
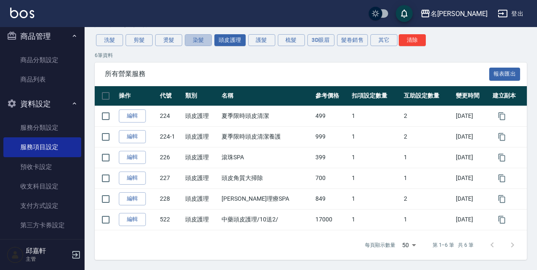
click at [185, 44] on button "染髮" at bounding box center [198, 40] width 27 height 12
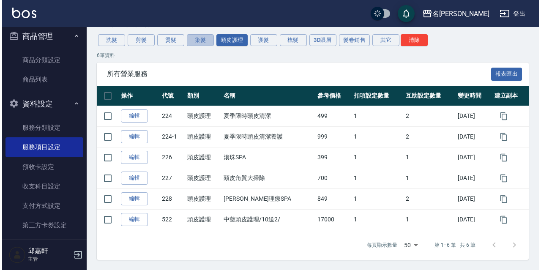
scroll to position [0, 0]
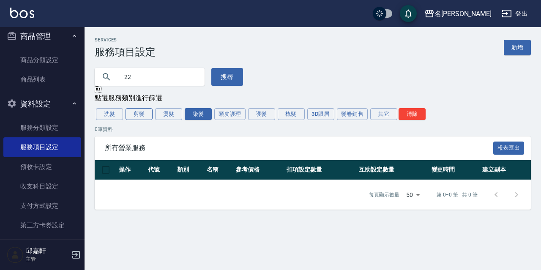
click at [140, 119] on button "剪髮" at bounding box center [139, 114] width 27 height 12
click at [174, 120] on button "燙髮" at bounding box center [168, 114] width 27 height 12
click at [261, 119] on button "護髮" at bounding box center [261, 114] width 27 height 12
click at [332, 107] on div "Services 服務項目設定 新增 22 搜尋  點選服務類別進行篩選 洗髮 剪髮 燙髮 染髮 頭皮護理 護髮 梳髮 3D眼眉 髮卷銷售 其它 清除 0 …" at bounding box center [313, 123] width 457 height 173
click at [321, 117] on button "3D眼眉" at bounding box center [320, 114] width 27 height 12
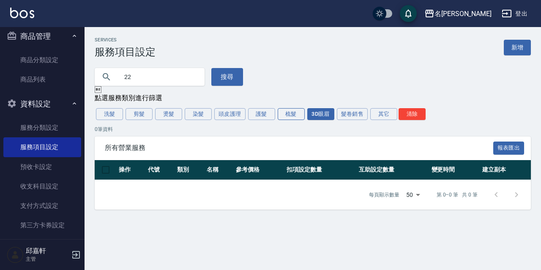
drag, startPoint x: 311, startPoint y: 118, endPoint x: 299, endPoint y: 118, distance: 11.4
click at [310, 118] on button "3D眼眉" at bounding box center [320, 114] width 27 height 12
click at [296, 119] on button "梳髮" at bounding box center [291, 114] width 27 height 12
click at [170, 82] on input "22" at bounding box center [158, 77] width 80 height 23
type input "2"
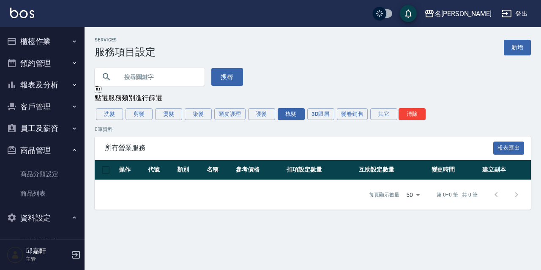
click at [61, 44] on button "櫃檯作業" at bounding box center [42, 41] width 78 height 22
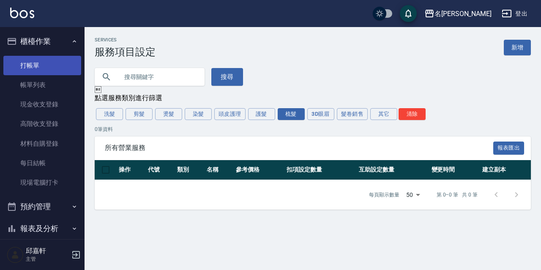
click at [61, 71] on link "打帳單" at bounding box center [42, 65] width 78 height 19
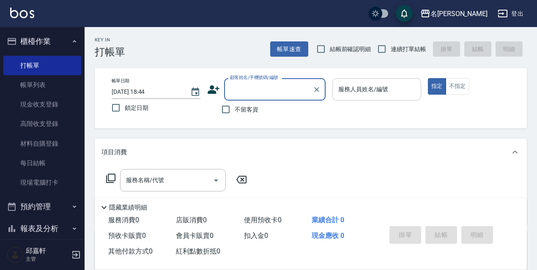
click at [350, 93] on input "服務人員姓名/編號" at bounding box center [376, 89] width 81 height 15
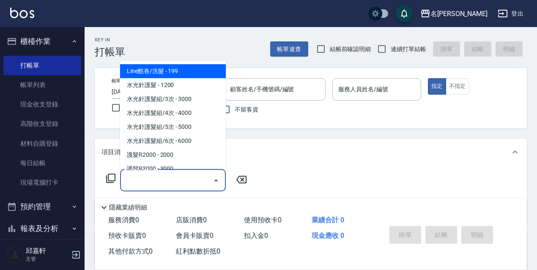
click at [172, 181] on input "服務名稱/代號" at bounding box center [166, 180] width 85 height 15
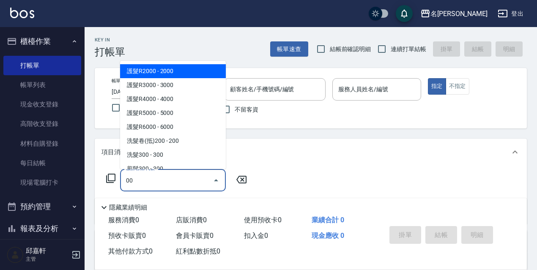
type input "0"
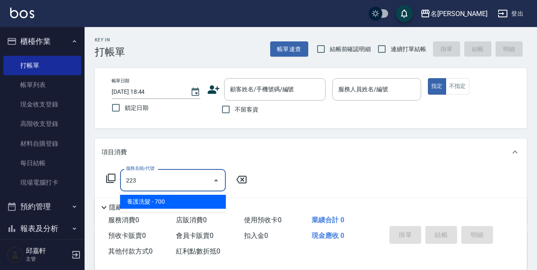
type input "223"
click at [46, 43] on button "櫃檯作業" at bounding box center [42, 41] width 78 height 22
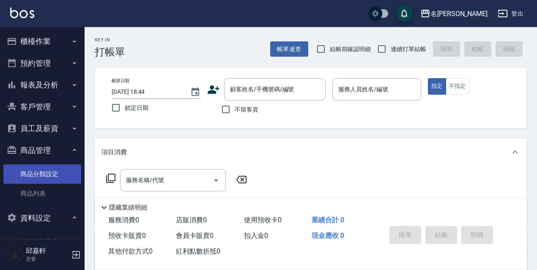
scroll to position [124, 0]
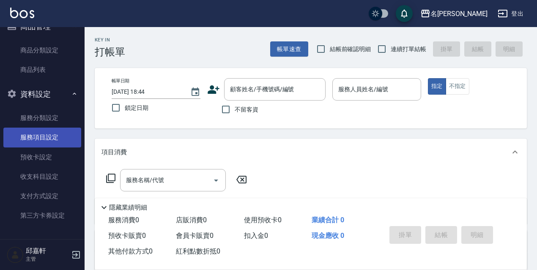
click at [64, 137] on link "服務項目設定" at bounding box center [42, 137] width 78 height 19
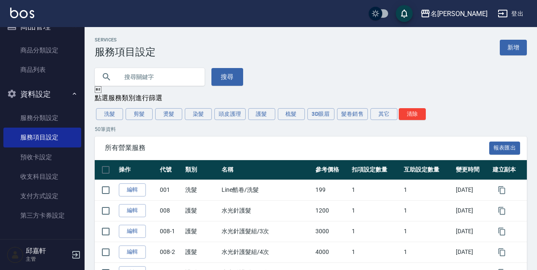
click at [136, 68] on input "text" at bounding box center [158, 77] width 80 height 23
type input "0"
type input "223"
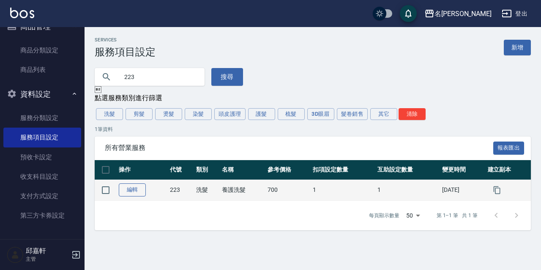
click at [144, 191] on link "編輯" at bounding box center [132, 190] width 27 height 13
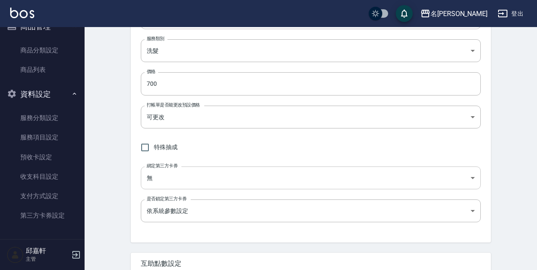
scroll to position [250, 0]
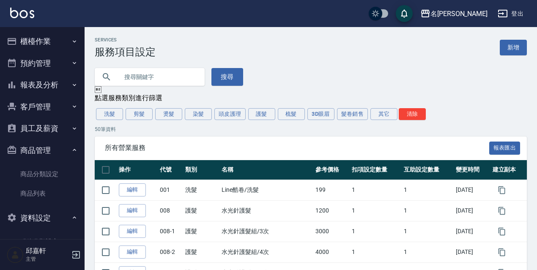
click at [43, 38] on button "櫃檯作業" at bounding box center [42, 41] width 78 height 22
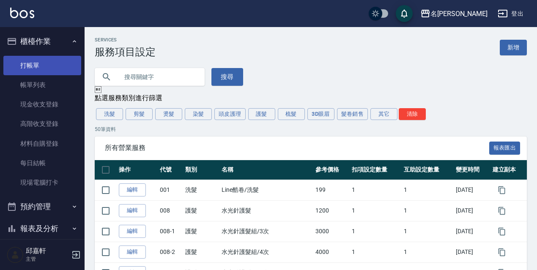
click at [47, 66] on link "打帳單" at bounding box center [42, 65] width 78 height 19
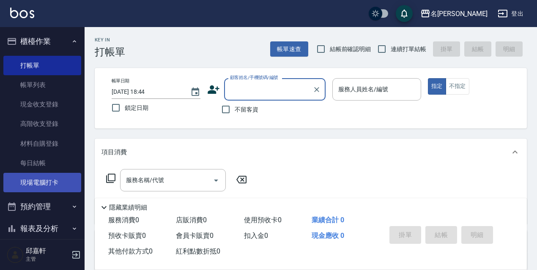
click at [60, 183] on link "現場電腦打卡" at bounding box center [42, 182] width 78 height 19
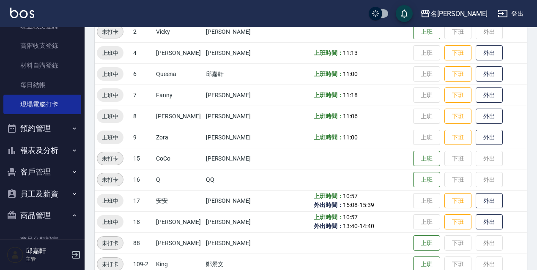
scroll to position [173, 0]
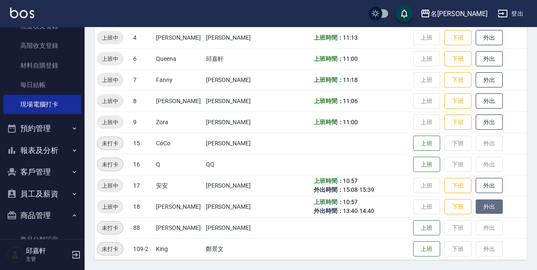
click at [479, 205] on button "外出" at bounding box center [489, 207] width 27 height 15
click at [478, 186] on button "外出" at bounding box center [489, 185] width 27 height 15
